Goal: Information Seeking & Learning: Learn about a topic

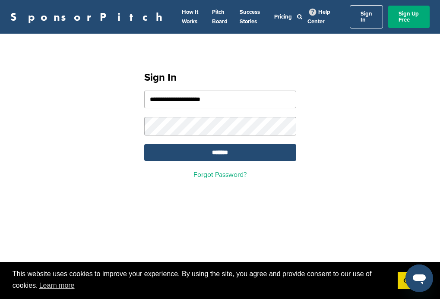
type input "**********"
click at [220, 148] on input "*******" at bounding box center [220, 152] width 152 height 17
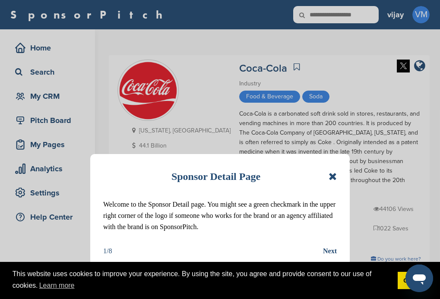
click at [332, 176] on icon at bounding box center [333, 177] width 8 height 10
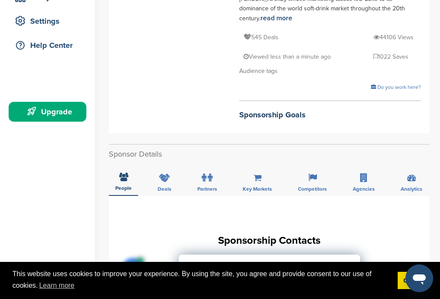
scroll to position [173, 0]
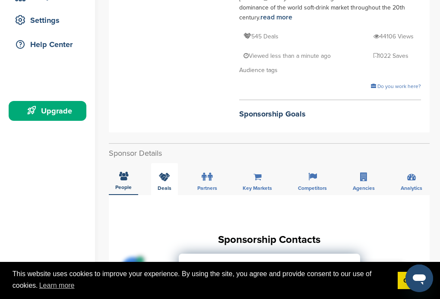
click at [164, 173] on icon at bounding box center [164, 177] width 11 height 9
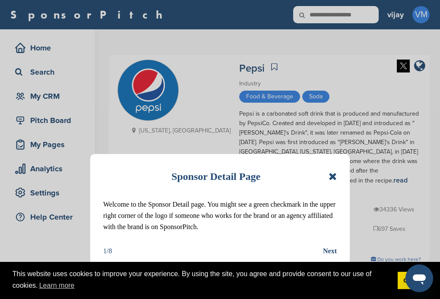
click at [334, 178] on icon at bounding box center [333, 177] width 8 height 10
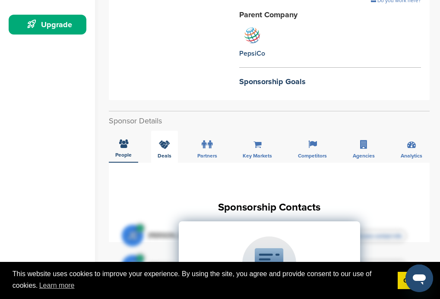
click at [164, 140] on icon at bounding box center [164, 144] width 11 height 9
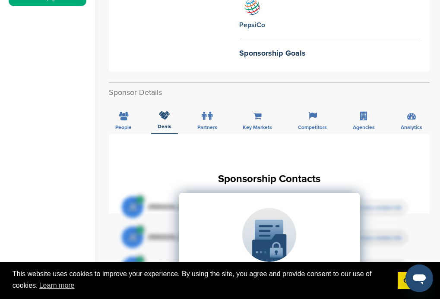
scroll to position [303, 0]
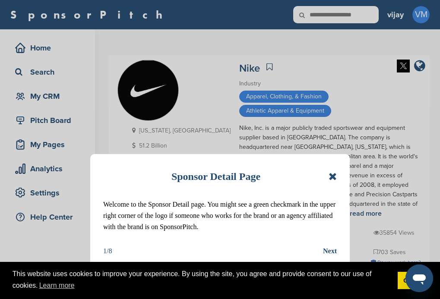
click at [334, 177] on icon at bounding box center [333, 177] width 8 height 10
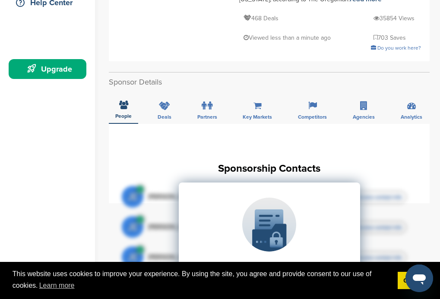
scroll to position [173, 0]
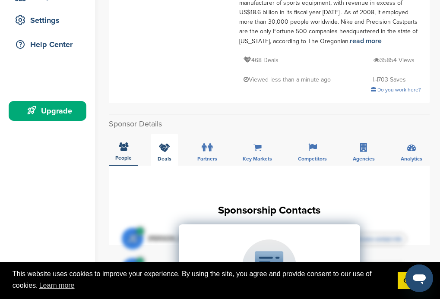
click at [164, 143] on icon at bounding box center [164, 147] width 11 height 9
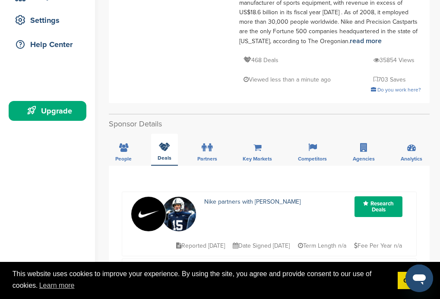
click at [161, 134] on div "Deals" at bounding box center [164, 150] width 27 height 32
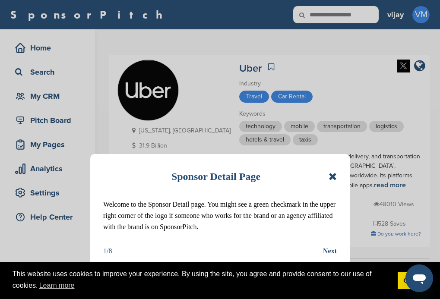
click at [333, 178] on icon at bounding box center [333, 177] width 8 height 10
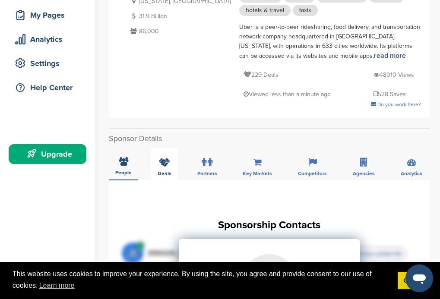
click at [164, 158] on icon at bounding box center [164, 162] width 11 height 9
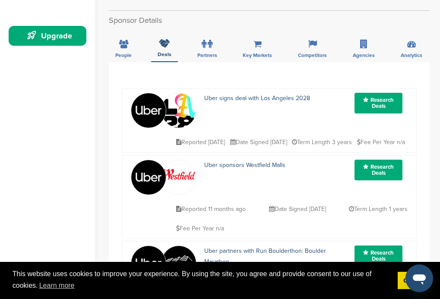
scroll to position [298, 0]
